Goal: Check status: Check status

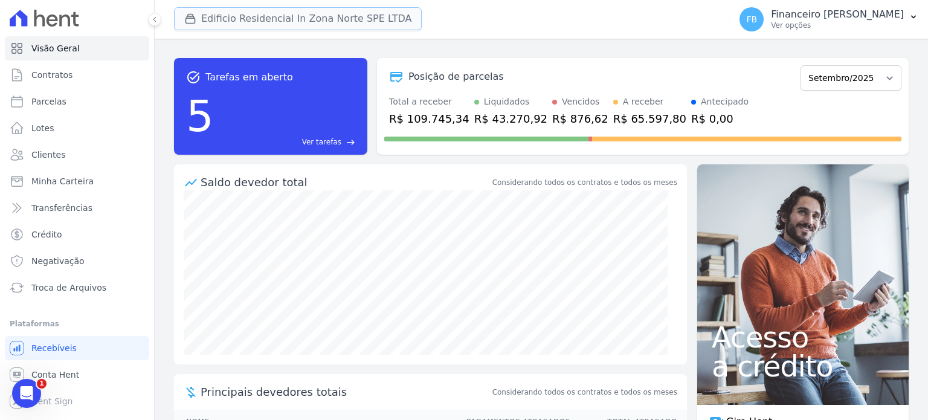
click at [294, 21] on button "Edificio Residencial In Zona Norte SPE LTDA" at bounding box center [298, 18] width 248 height 23
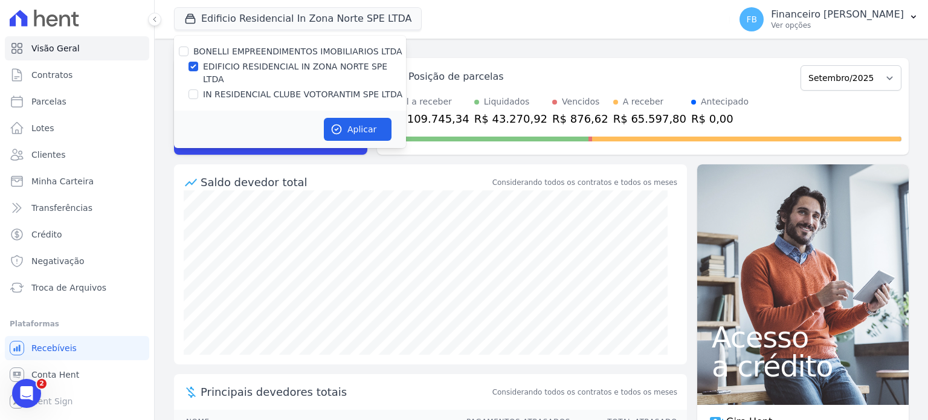
click at [303, 88] on label "IN RESIDENCIAL CLUBE VOTORANTIM SPE LTDA" at bounding box center [302, 94] width 199 height 13
click at [198, 89] on input "IN RESIDENCIAL CLUBE VOTORANTIM SPE LTDA" at bounding box center [193, 94] width 10 height 10
checkbox input "true"
click at [304, 67] on label "EDIFICIO RESIDENCIAL IN ZONA NORTE SPE LTDA" at bounding box center [304, 72] width 203 height 25
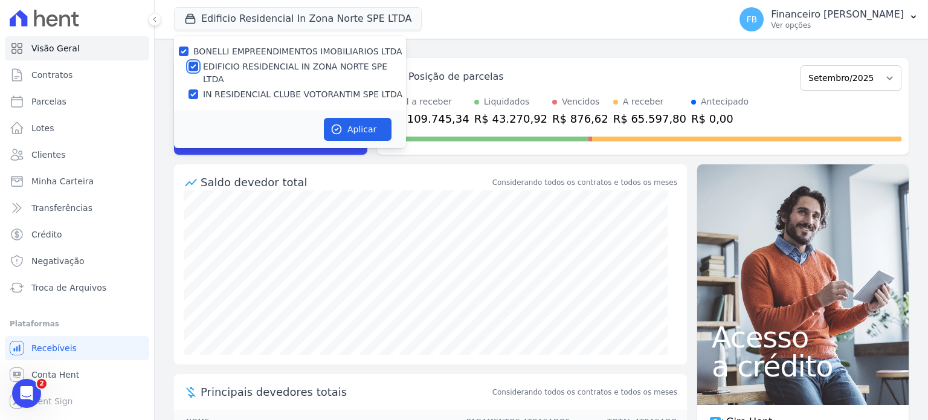
click at [198, 67] on input "EDIFICIO RESIDENCIAL IN ZONA NORTE SPE LTDA" at bounding box center [193, 67] width 10 height 10
checkbox input "false"
click at [345, 118] on button "Aplicar" at bounding box center [358, 129] width 68 height 23
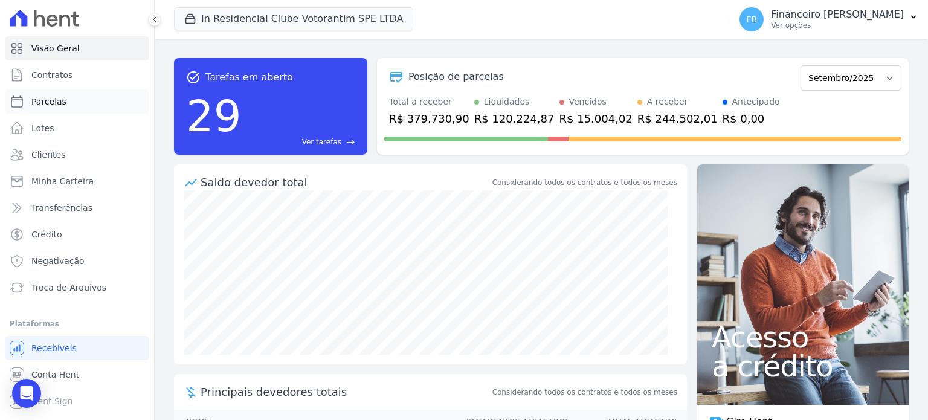
click at [66, 100] on link "Parcelas" at bounding box center [77, 101] width 144 height 24
select select
